Goal: Task Accomplishment & Management: Use online tool/utility

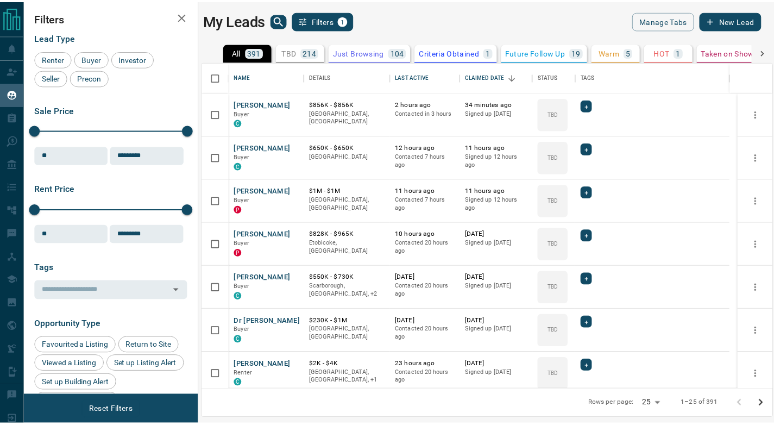
scroll to position [319, 569]
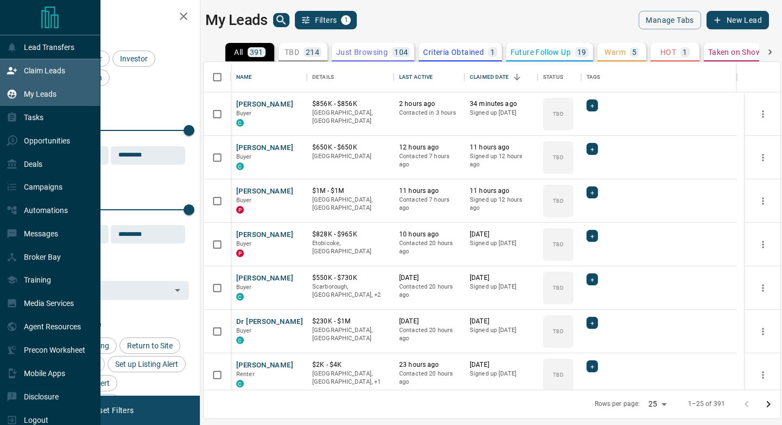
click at [45, 66] on p "Claim Leads" at bounding box center [44, 70] width 41 height 9
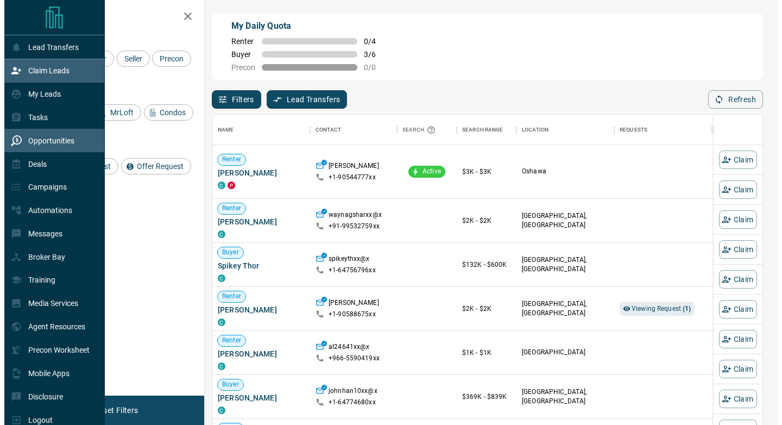
scroll to position [314, 542]
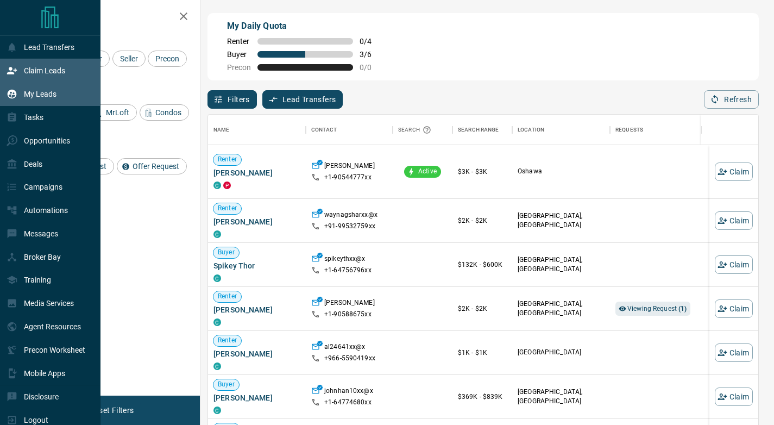
click at [38, 96] on p "My Leads" at bounding box center [40, 94] width 33 height 9
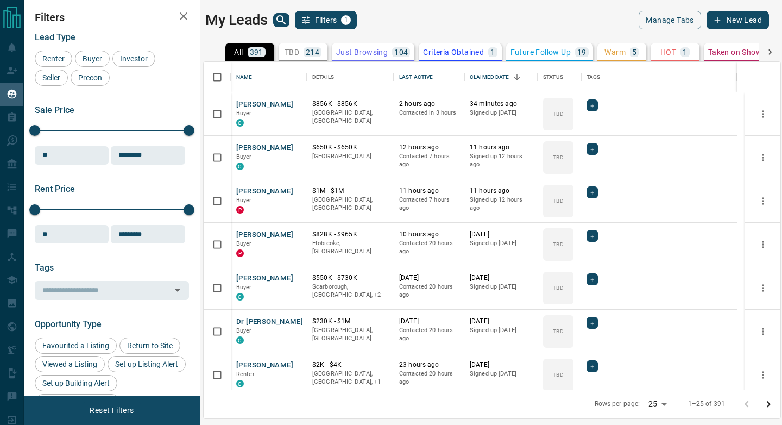
click at [286, 24] on icon "search button" at bounding box center [281, 20] width 13 height 13
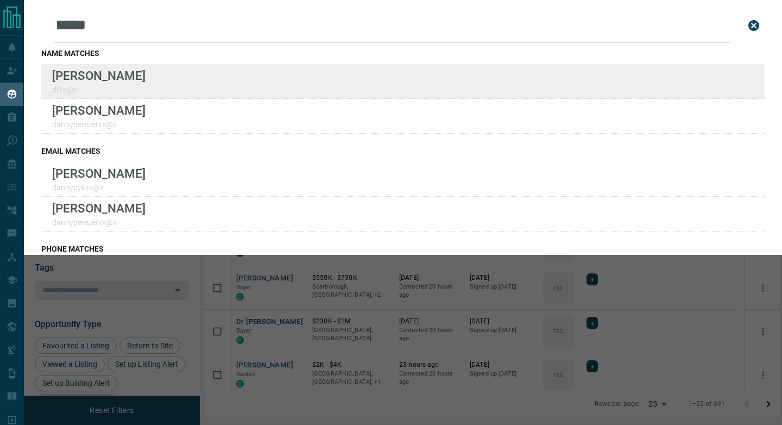
type input "*****"
click at [0, 0] on div "Lead Transfers Claim Leads My Leads Tasks Opportunities Deals Campaigns Automat…" at bounding box center [391, 205] width 782 height 411
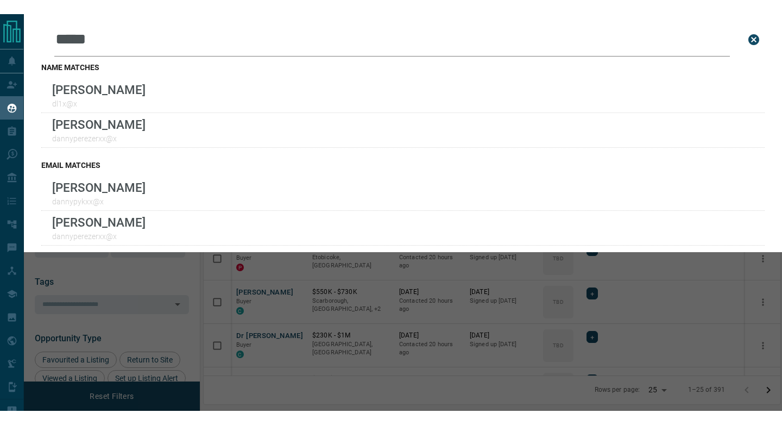
scroll to position [319, 569]
